Goal: Navigation & Orientation: Find specific page/section

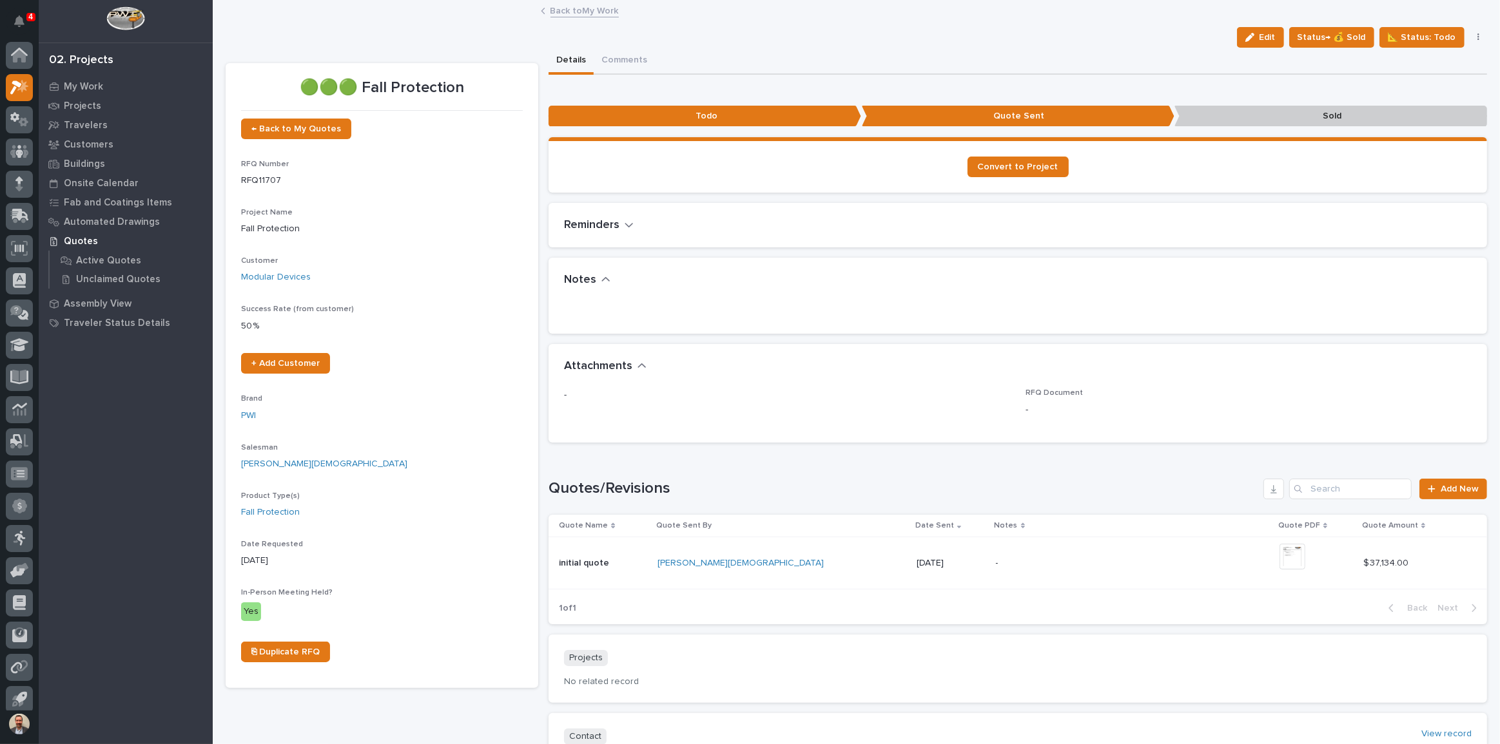
scroll to position [7, 0]
click at [81, 80] on div "My Work" at bounding box center [126, 86] width 168 height 18
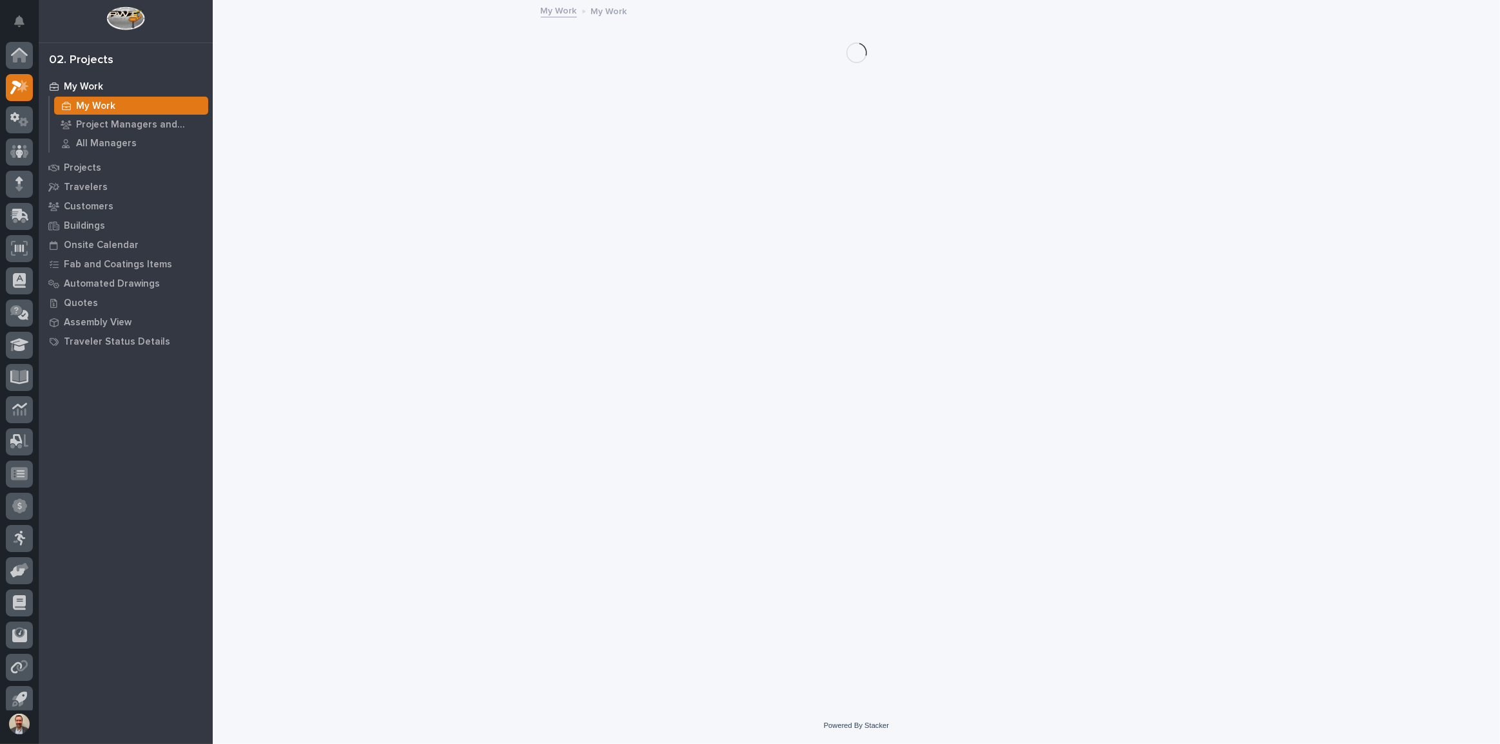
scroll to position [7, 0]
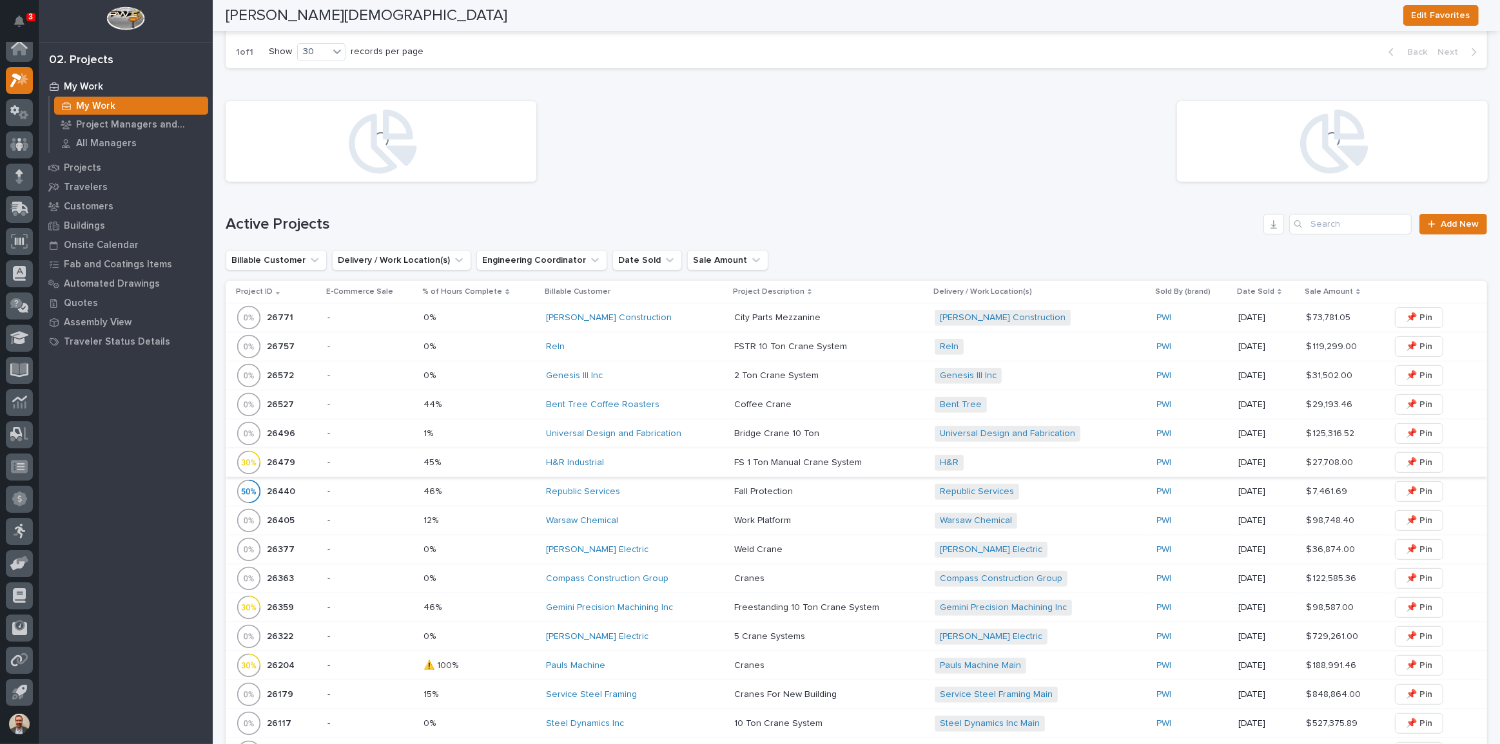
scroll to position [410, 0]
click at [686, 577] on div "Compass Construction Group" at bounding box center [635, 577] width 178 height 11
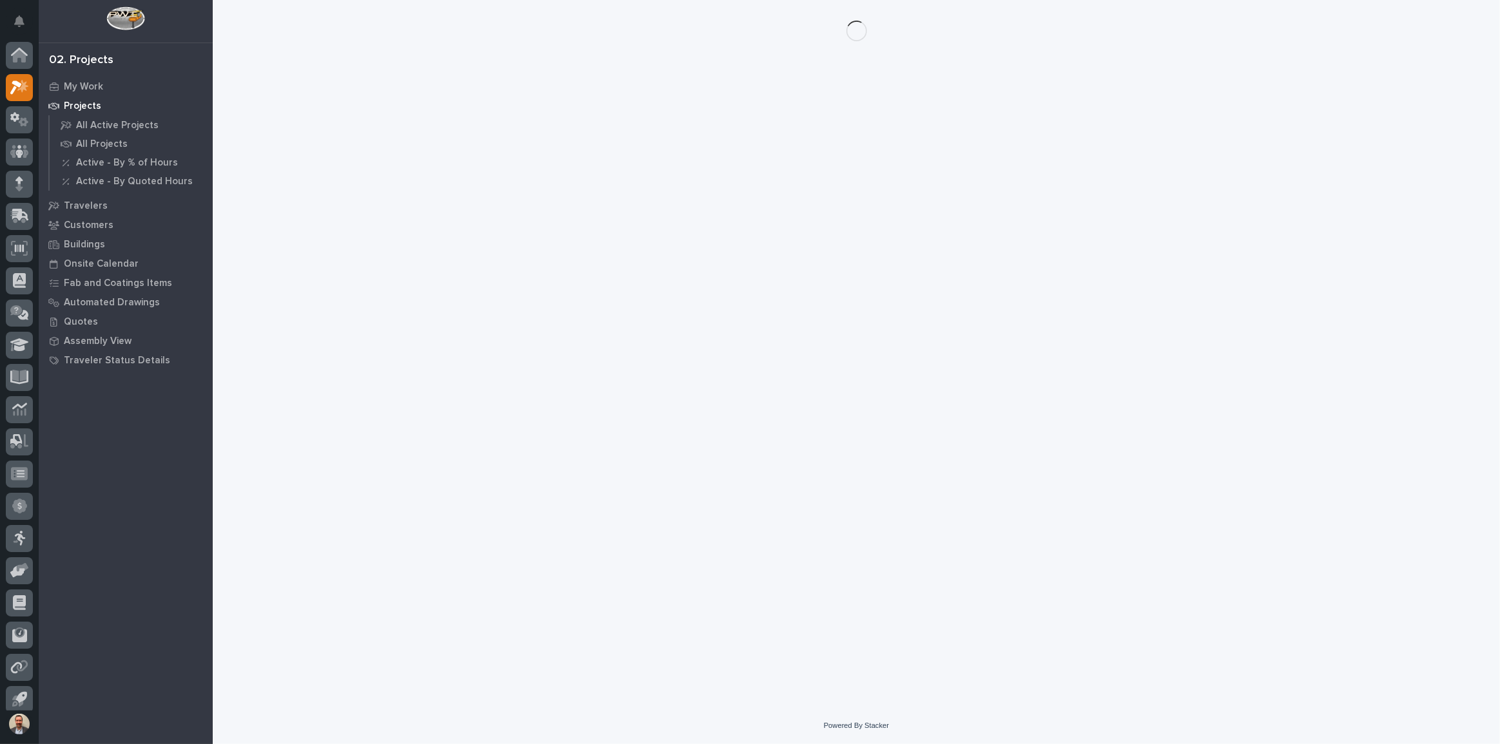
scroll to position [7, 0]
